Goal: Book appointment/travel/reservation

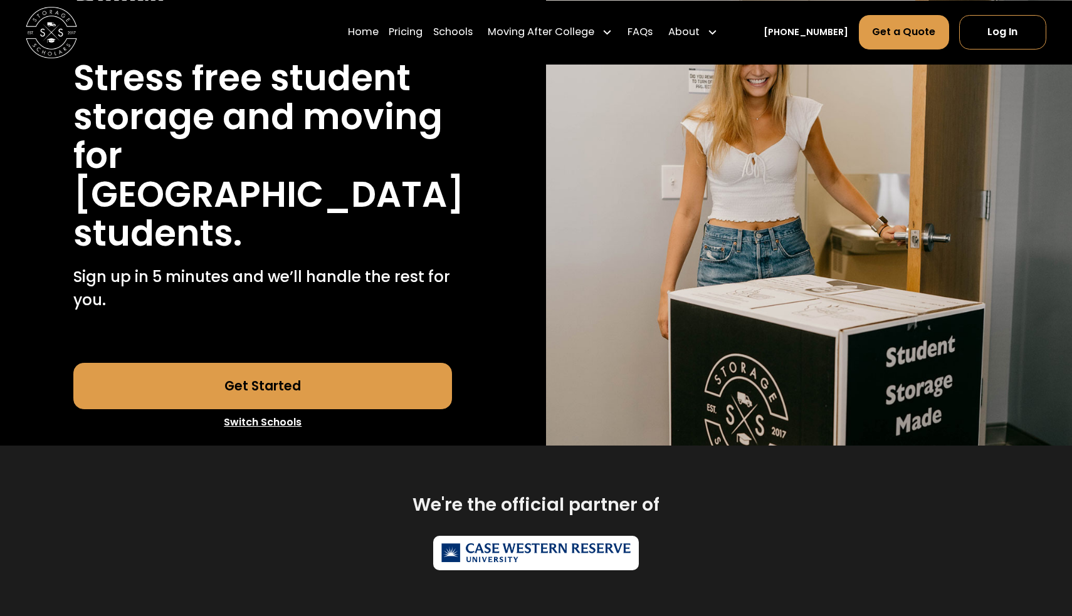
scroll to position [156, 0]
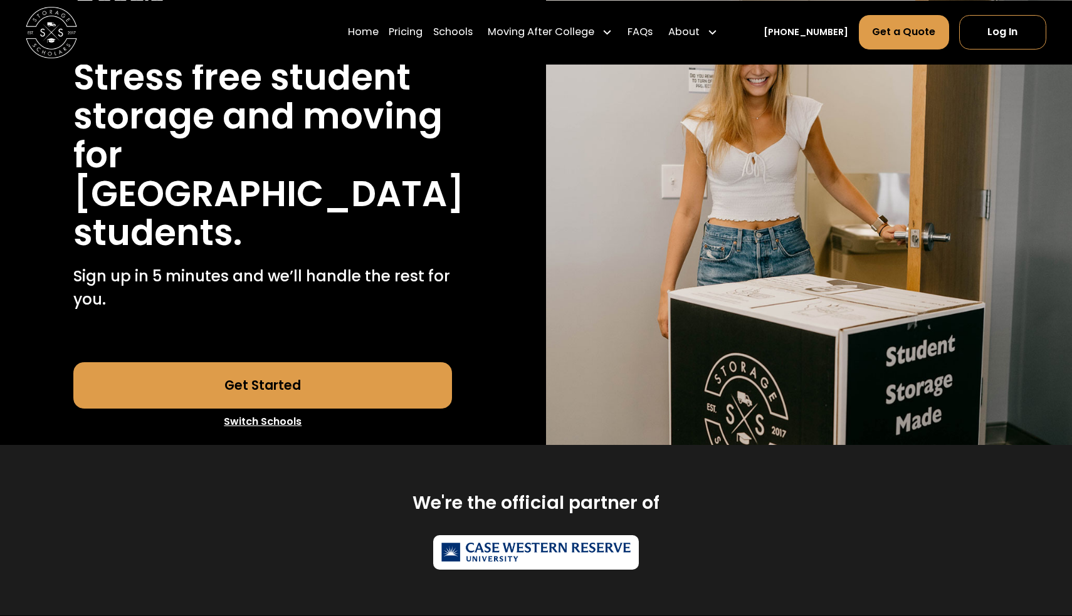
click at [288, 409] on link "Get Started" at bounding box center [262, 385] width 379 height 46
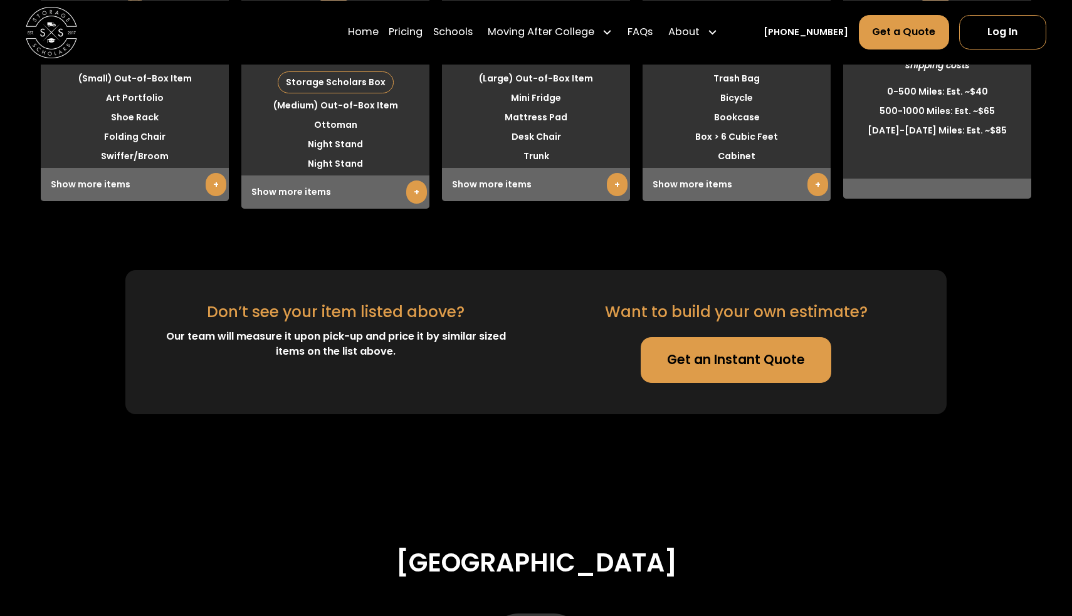
scroll to position [3470, 0]
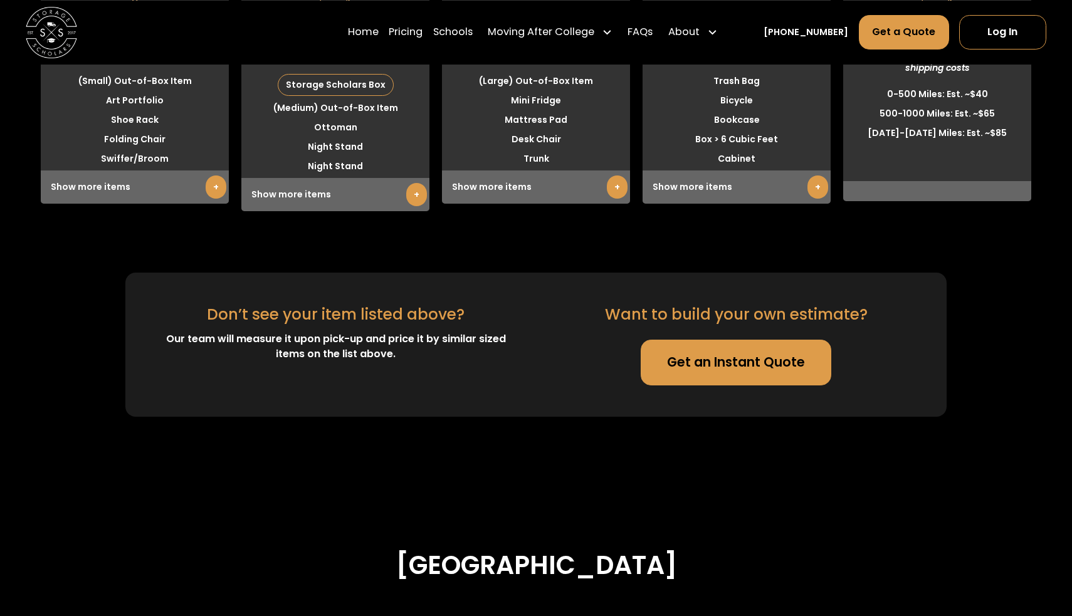
click at [217, 199] on link "+" at bounding box center [216, 187] width 21 height 23
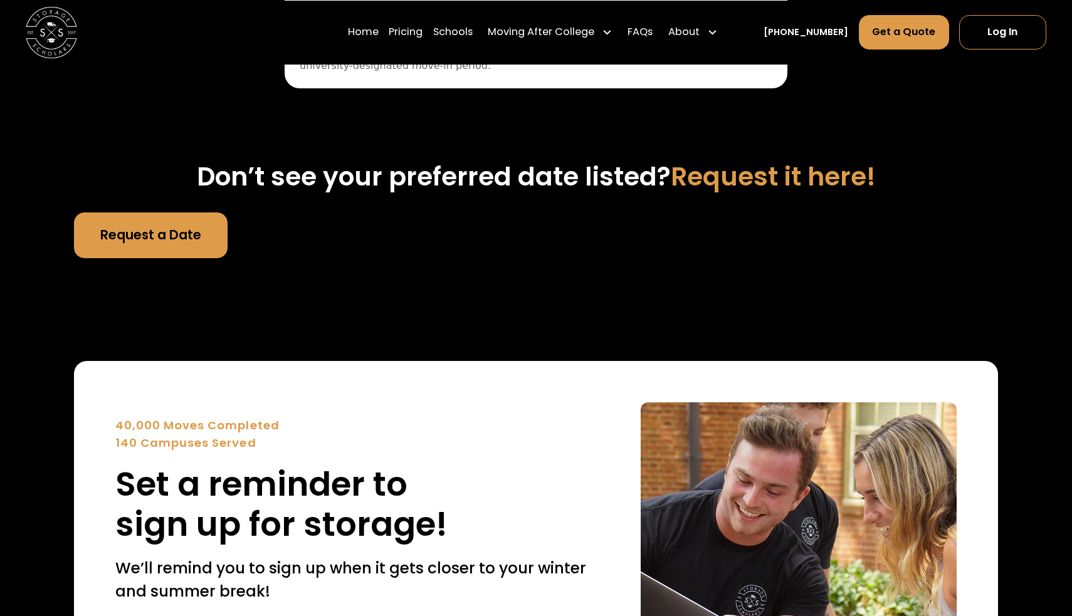
scroll to position [4891, 0]
click at [191, 258] on link "Request a Date" at bounding box center [151, 235] width 154 height 46
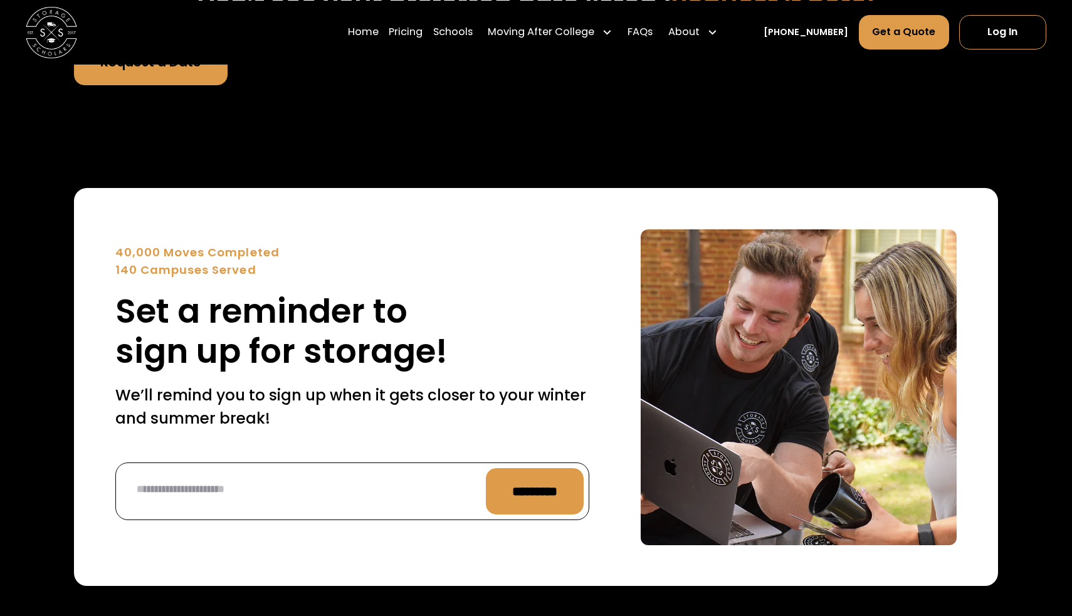
scroll to position [4315, 0]
